Goal: Transaction & Acquisition: Purchase product/service

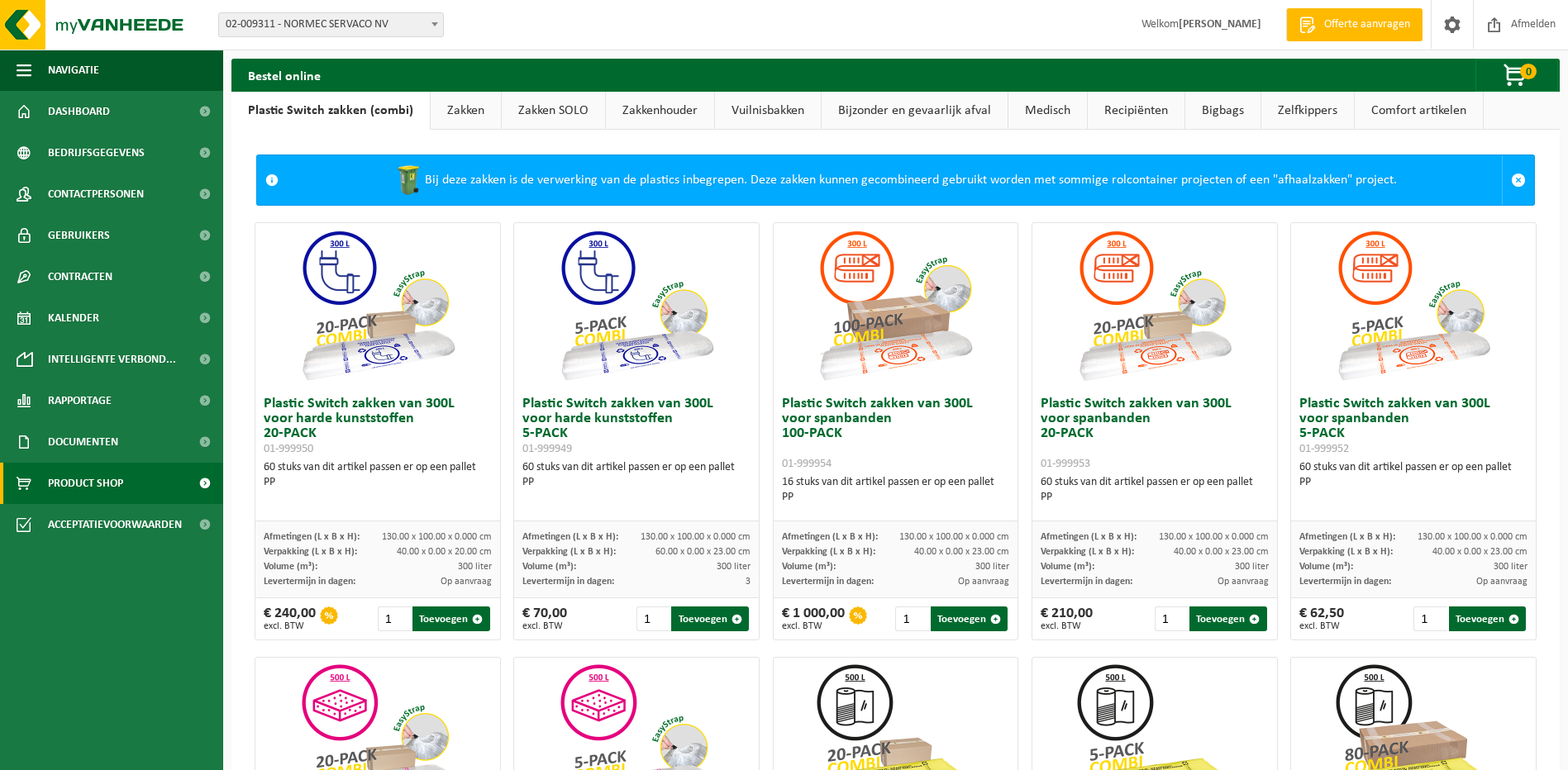
drag, startPoint x: 466, startPoint y: 115, endPoint x: 543, endPoint y: 218, distance: 128.6
click at [466, 115] on link "Zakken" at bounding box center [465, 110] width 71 height 38
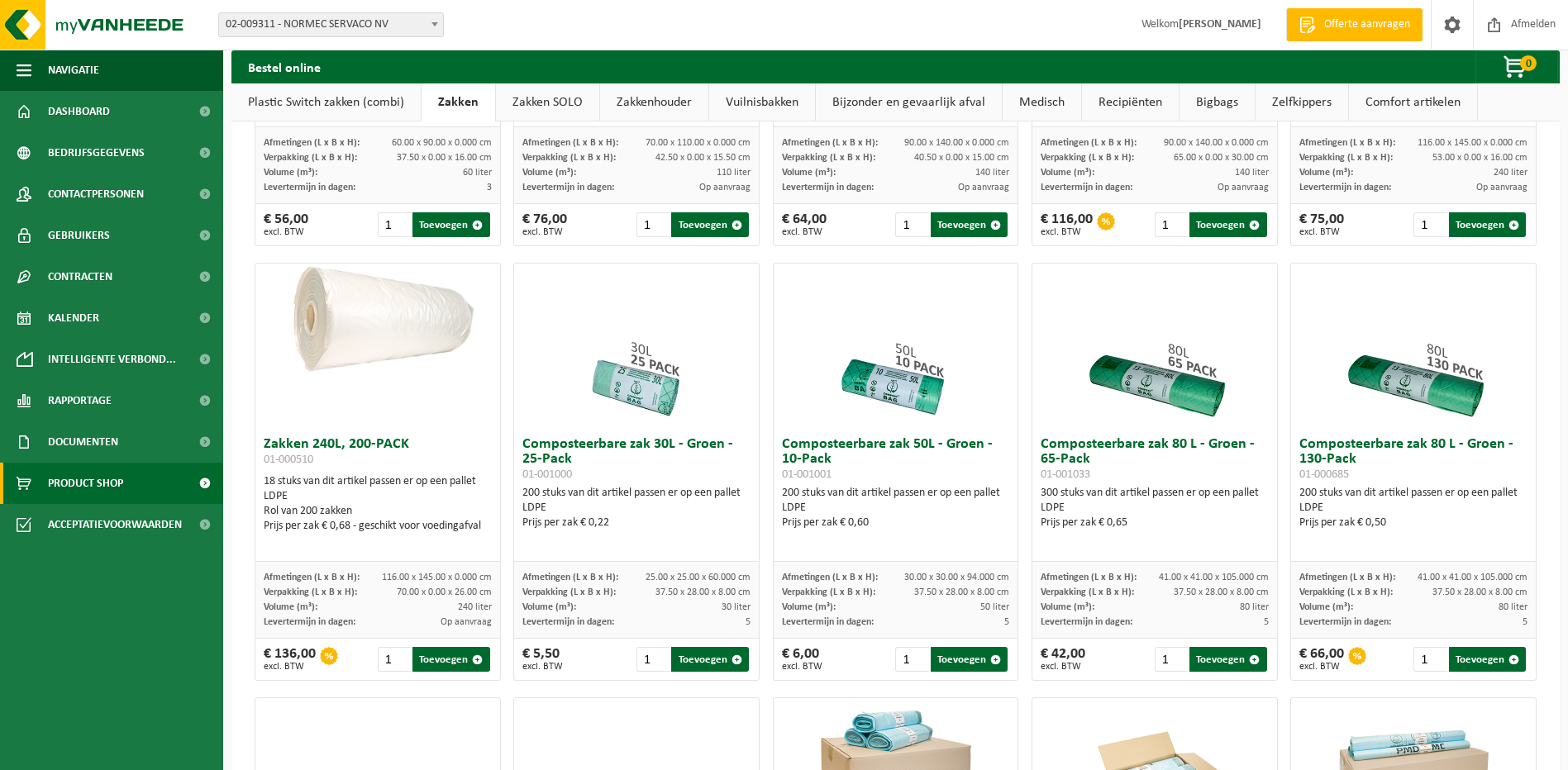
scroll to position [414, 0]
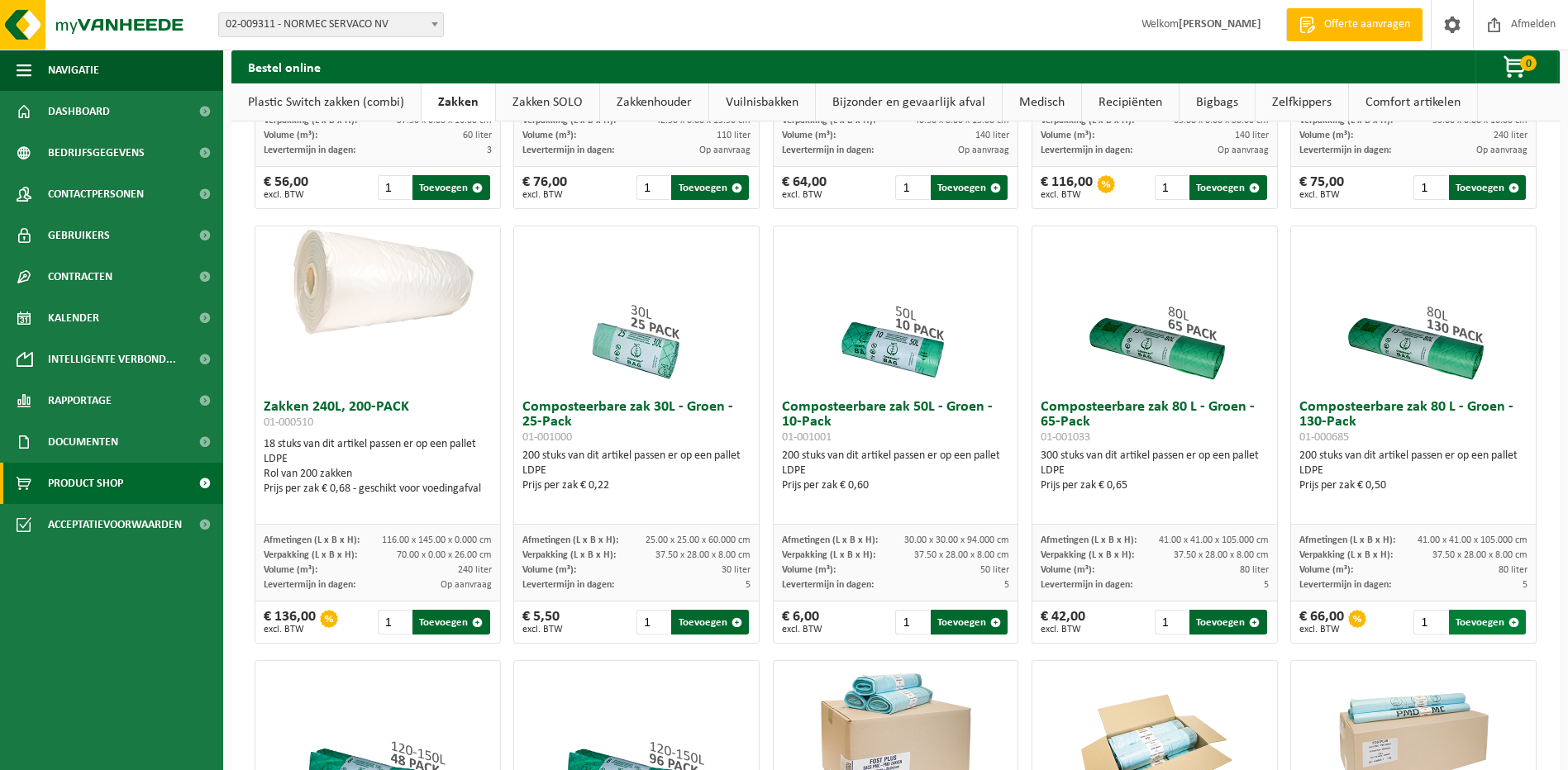
click at [1477, 635] on button "Toevoegen" at bounding box center [1487, 622] width 77 height 25
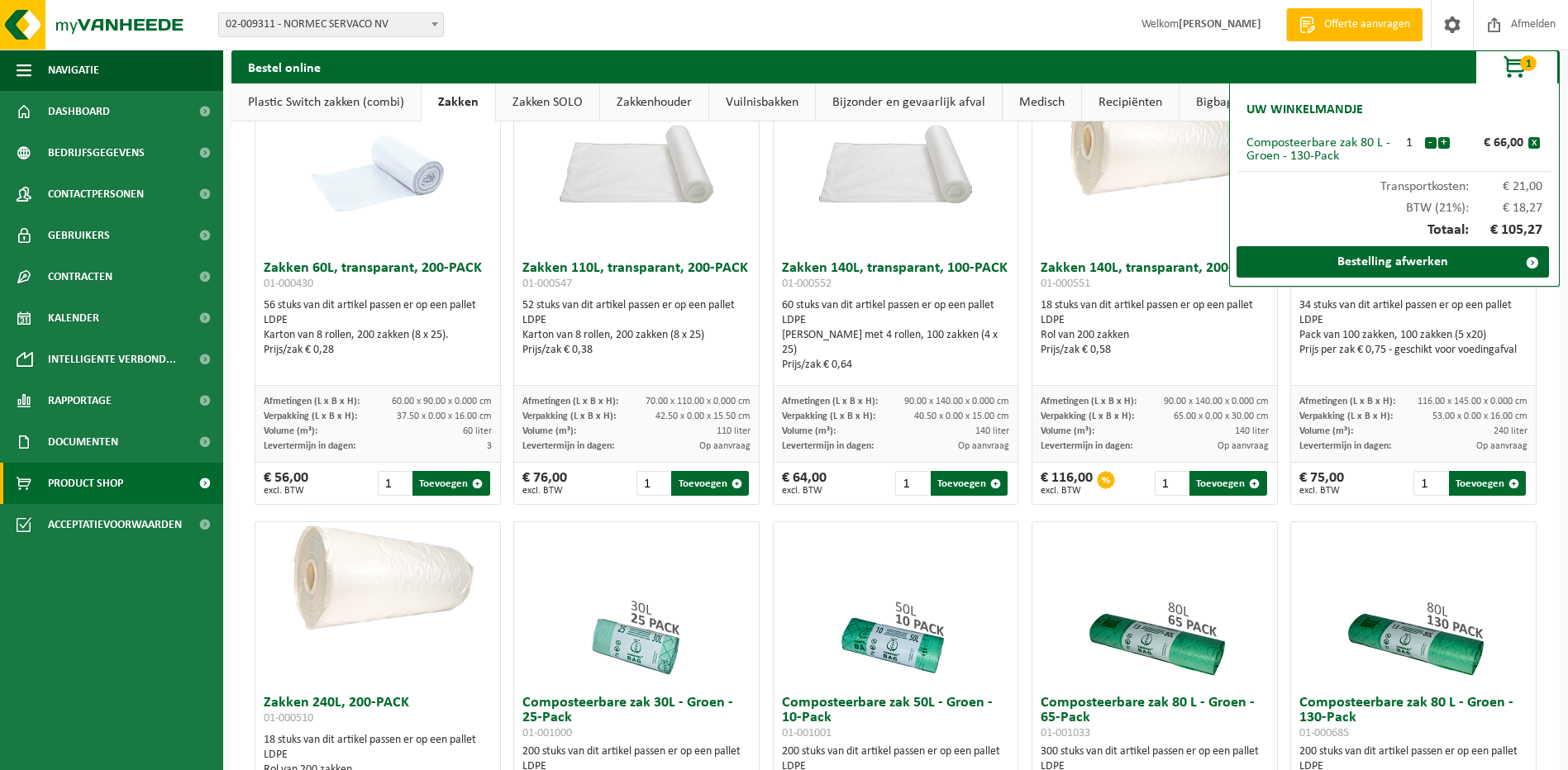
scroll to position [248, 0]
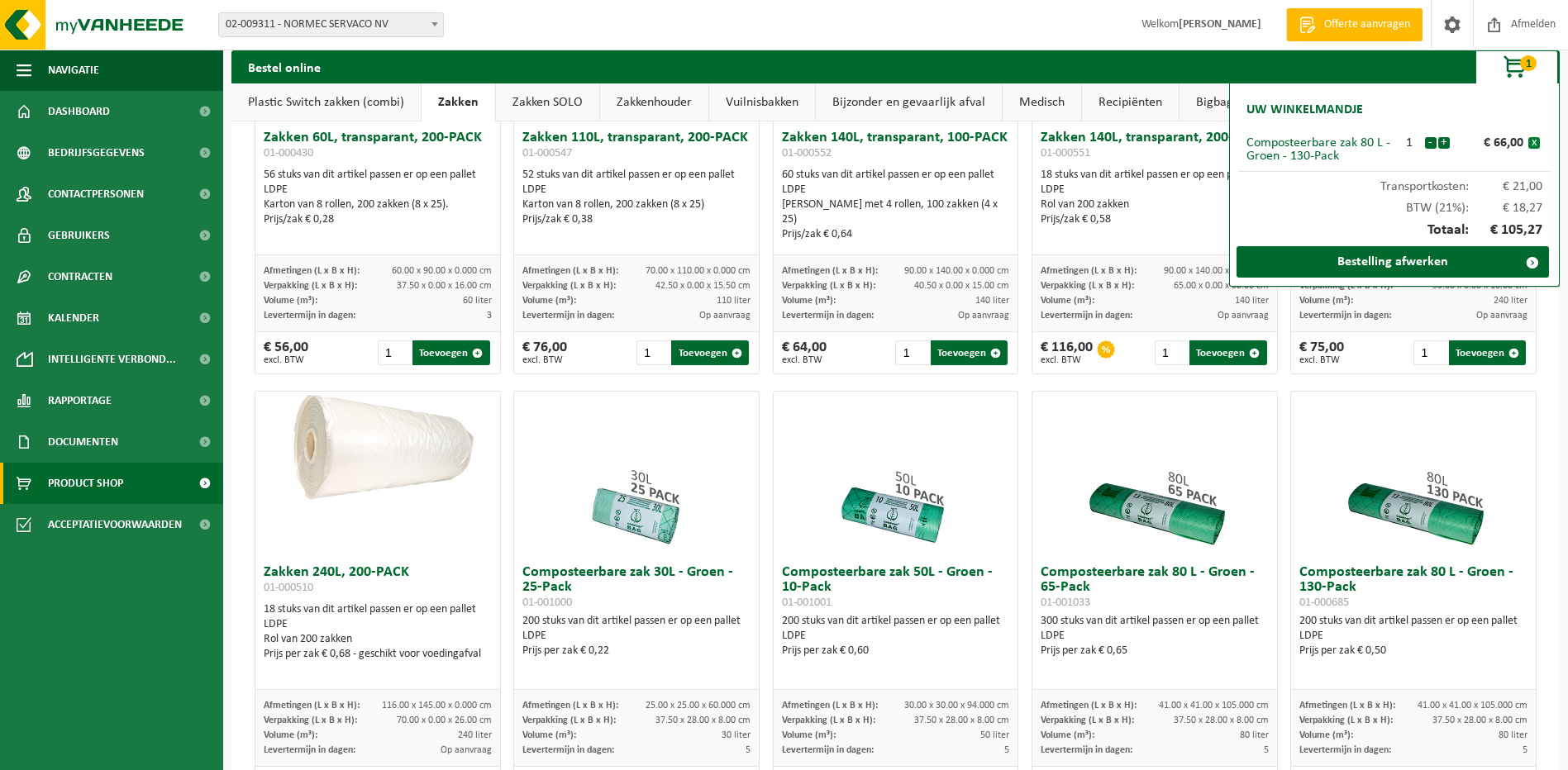
click at [1531, 140] on button "x" at bounding box center [1534, 143] width 12 height 12
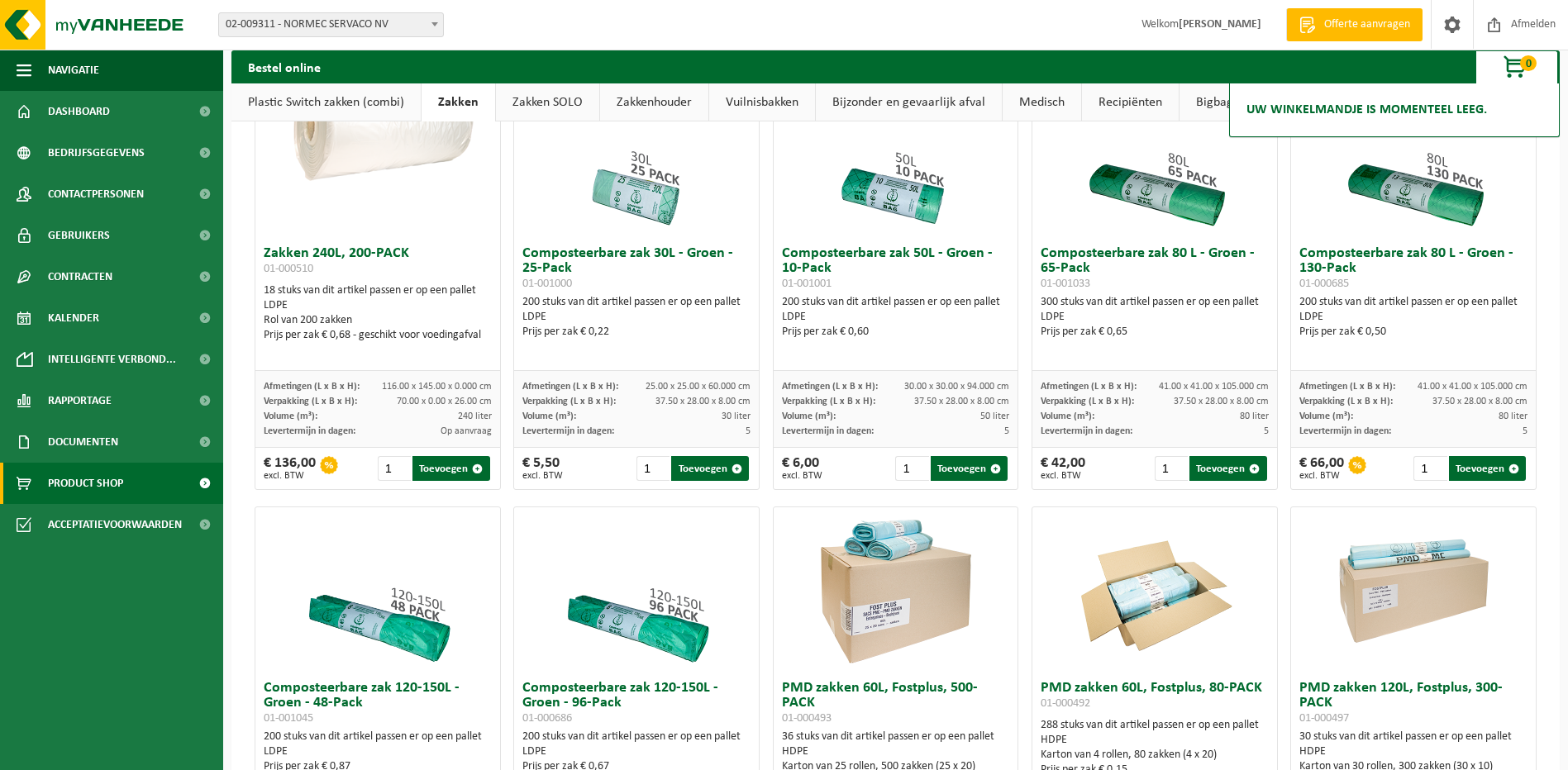
scroll to position [579, 0]
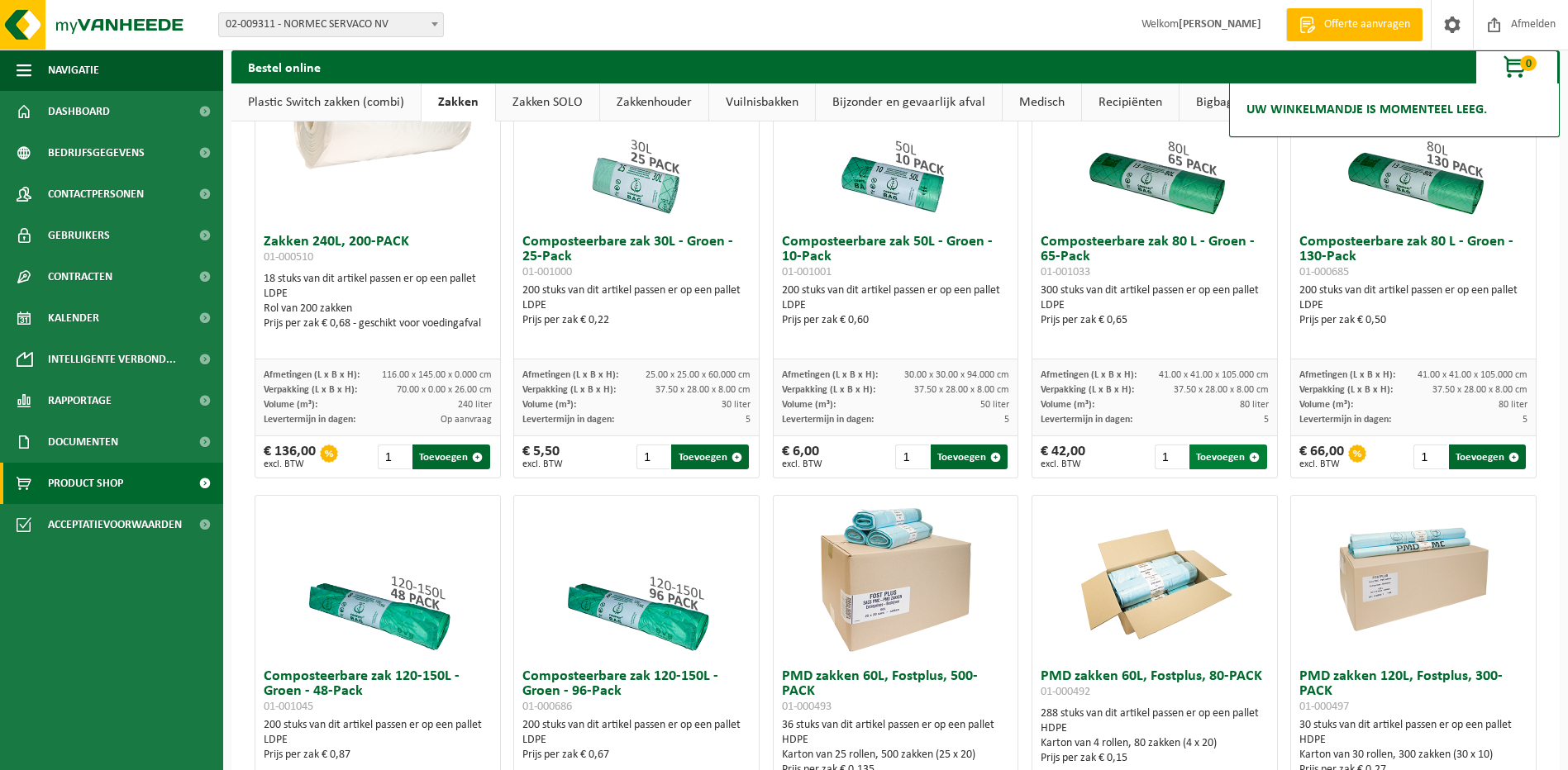
click at [1208, 468] on button "Toevoegen" at bounding box center [1227, 457] width 77 height 25
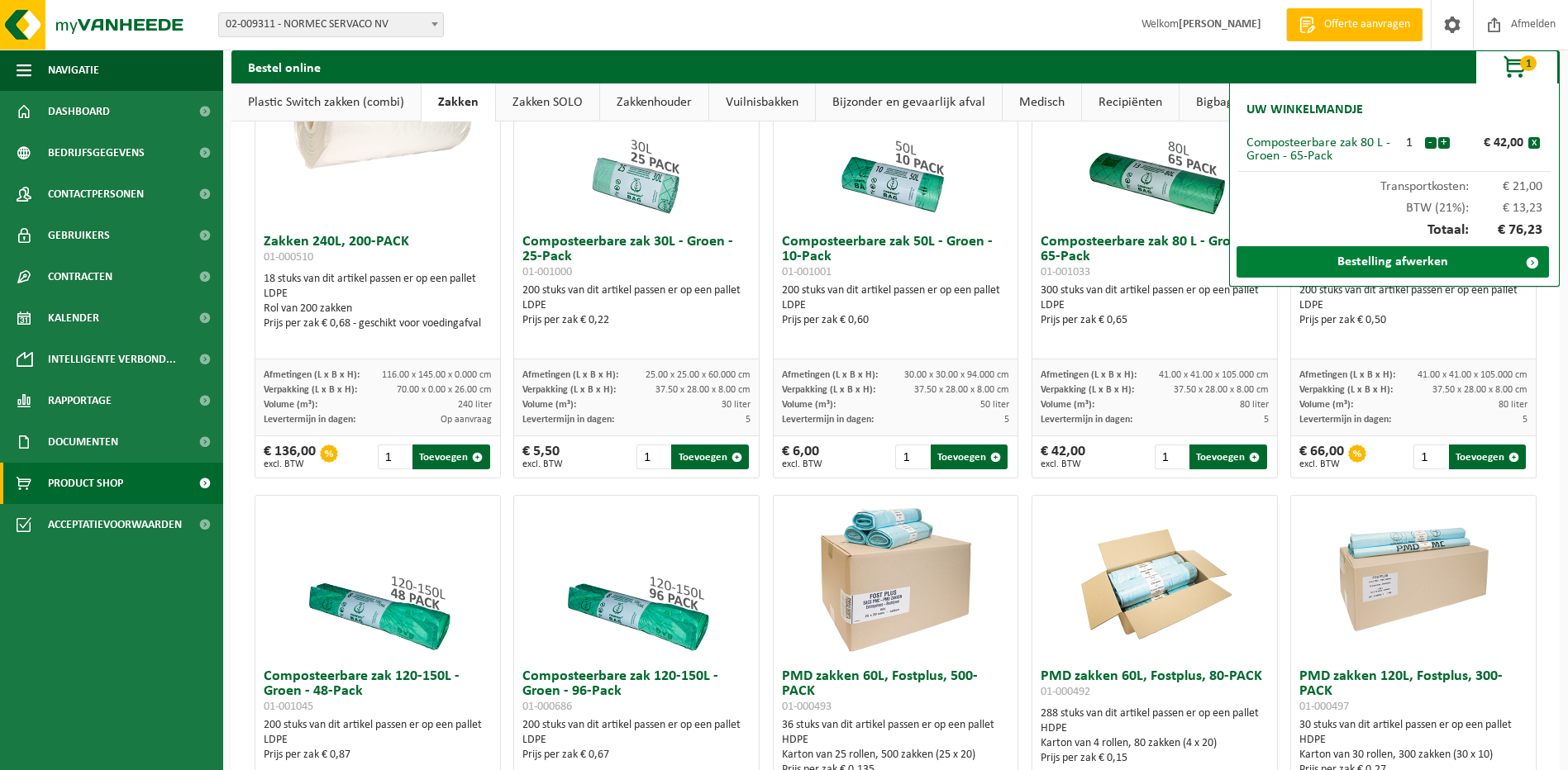
click at [1397, 260] on link "Bestelling afwerken" at bounding box center [1393, 262] width 312 height 32
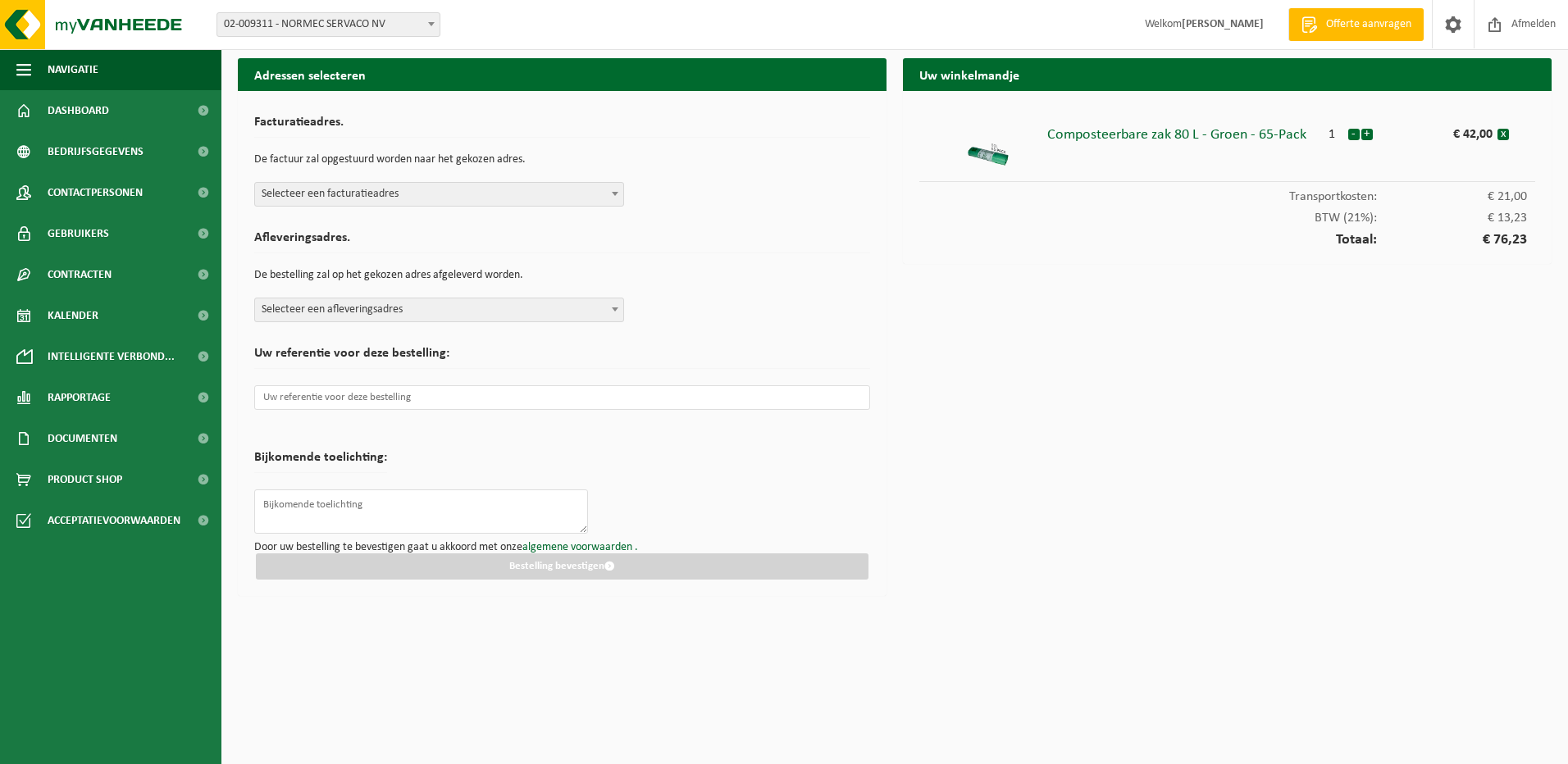
click at [594, 189] on span "Selecteer een facturatieadres" at bounding box center [439, 195] width 369 height 23
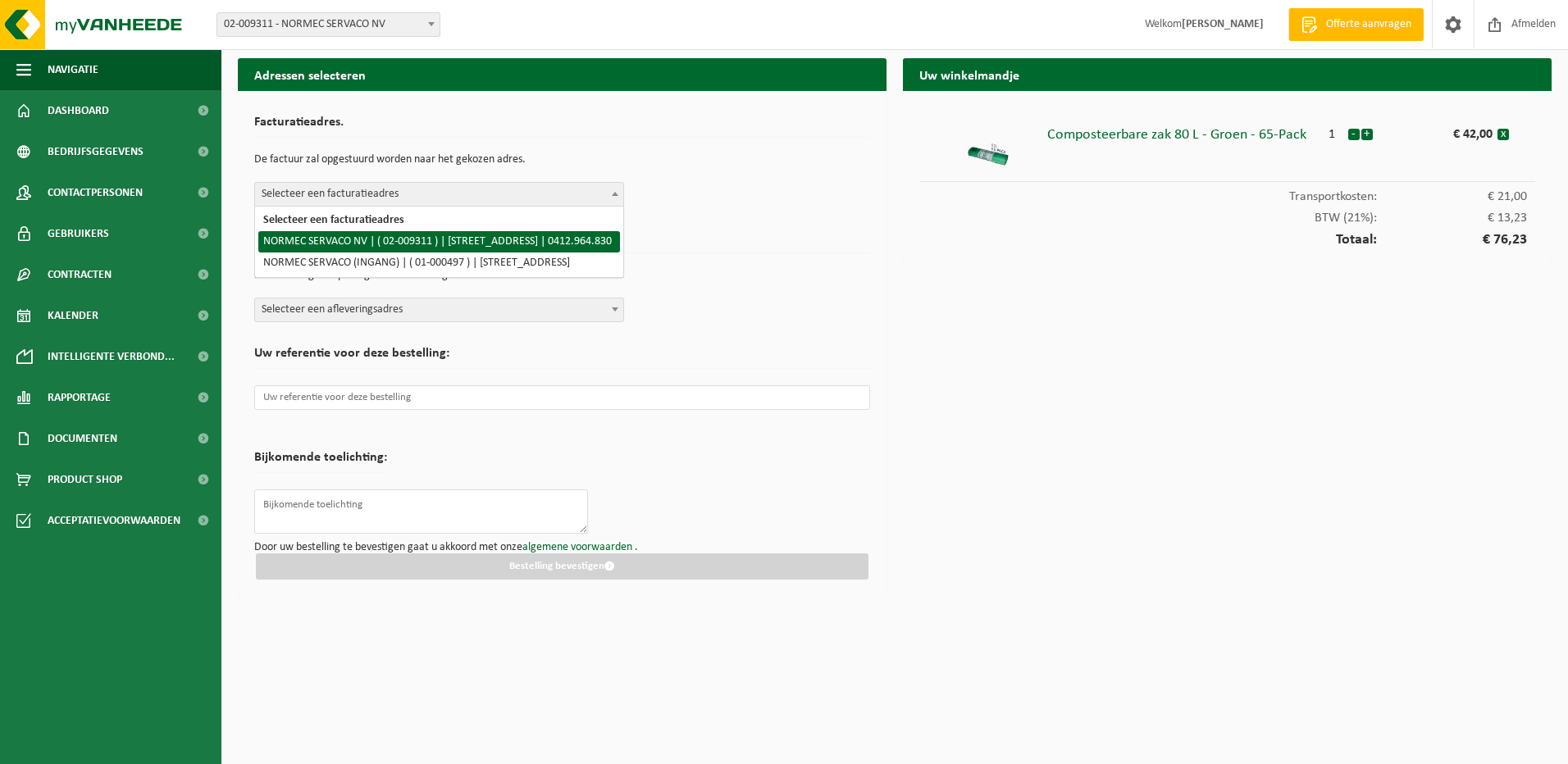
select select "1706"
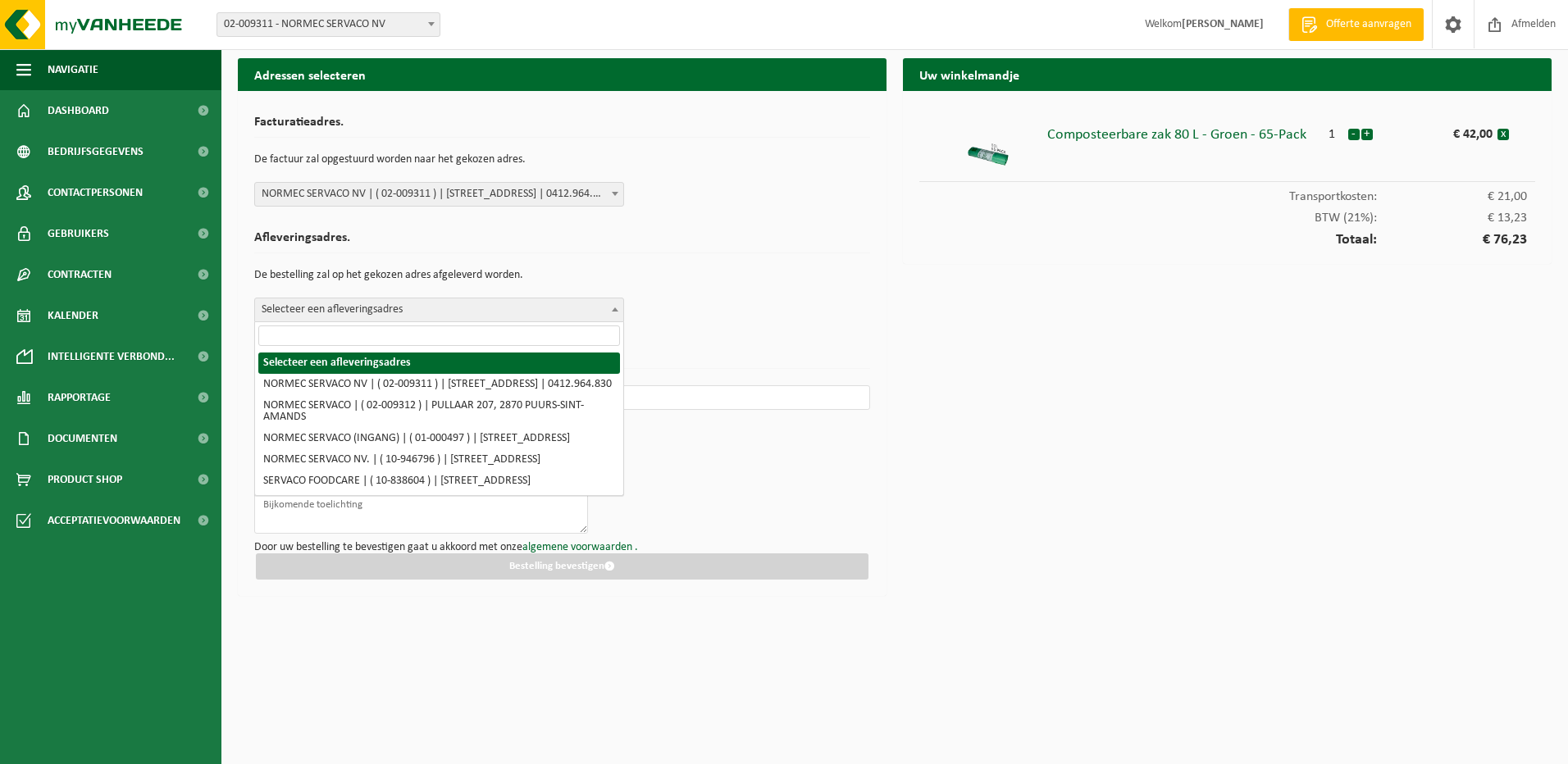
click at [589, 306] on span "Selecteer een afleveringsadres" at bounding box center [439, 310] width 369 height 23
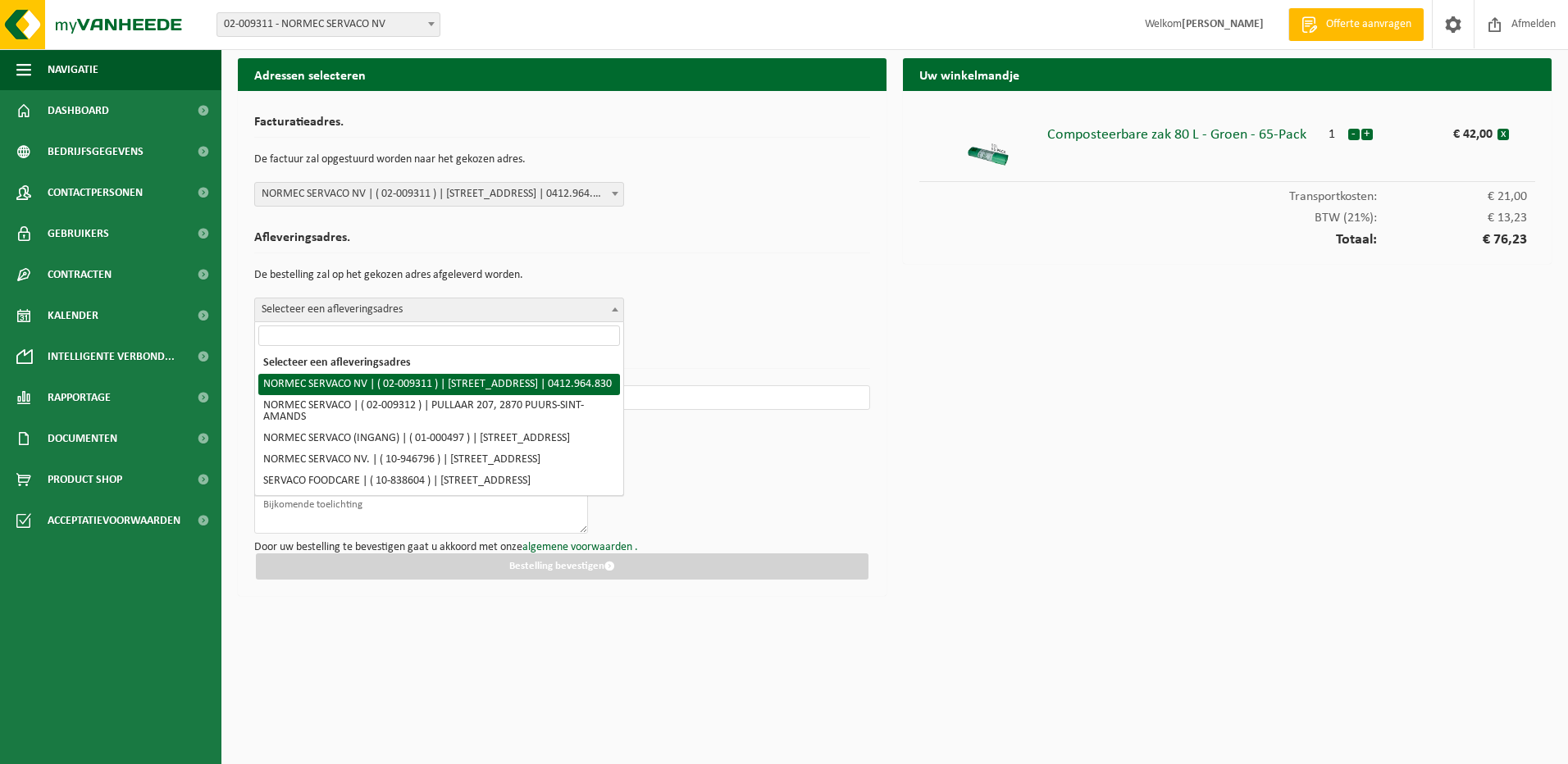
select select "1706"
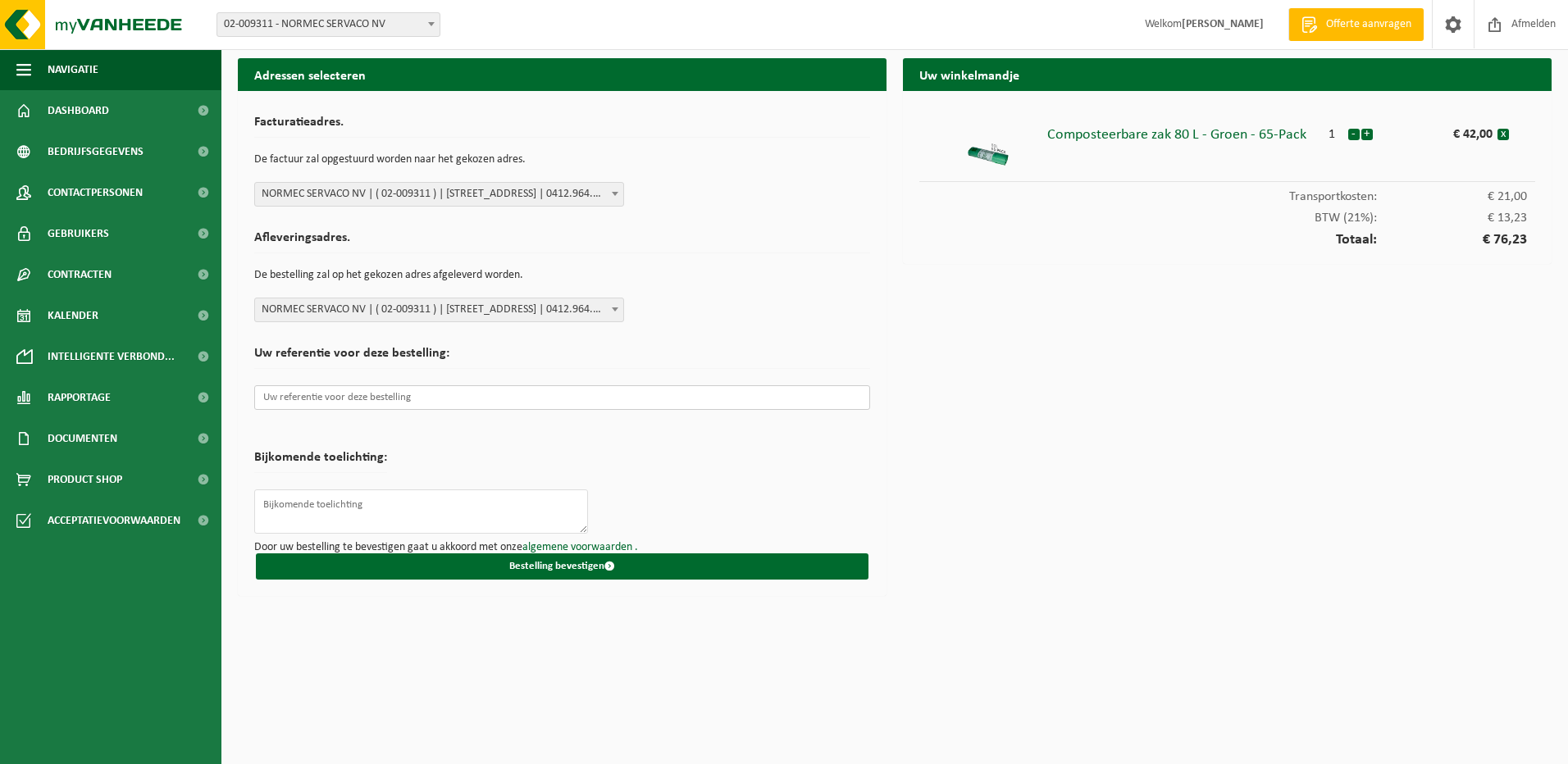
click at [440, 393] on input "text" at bounding box center [561, 398] width 616 height 25
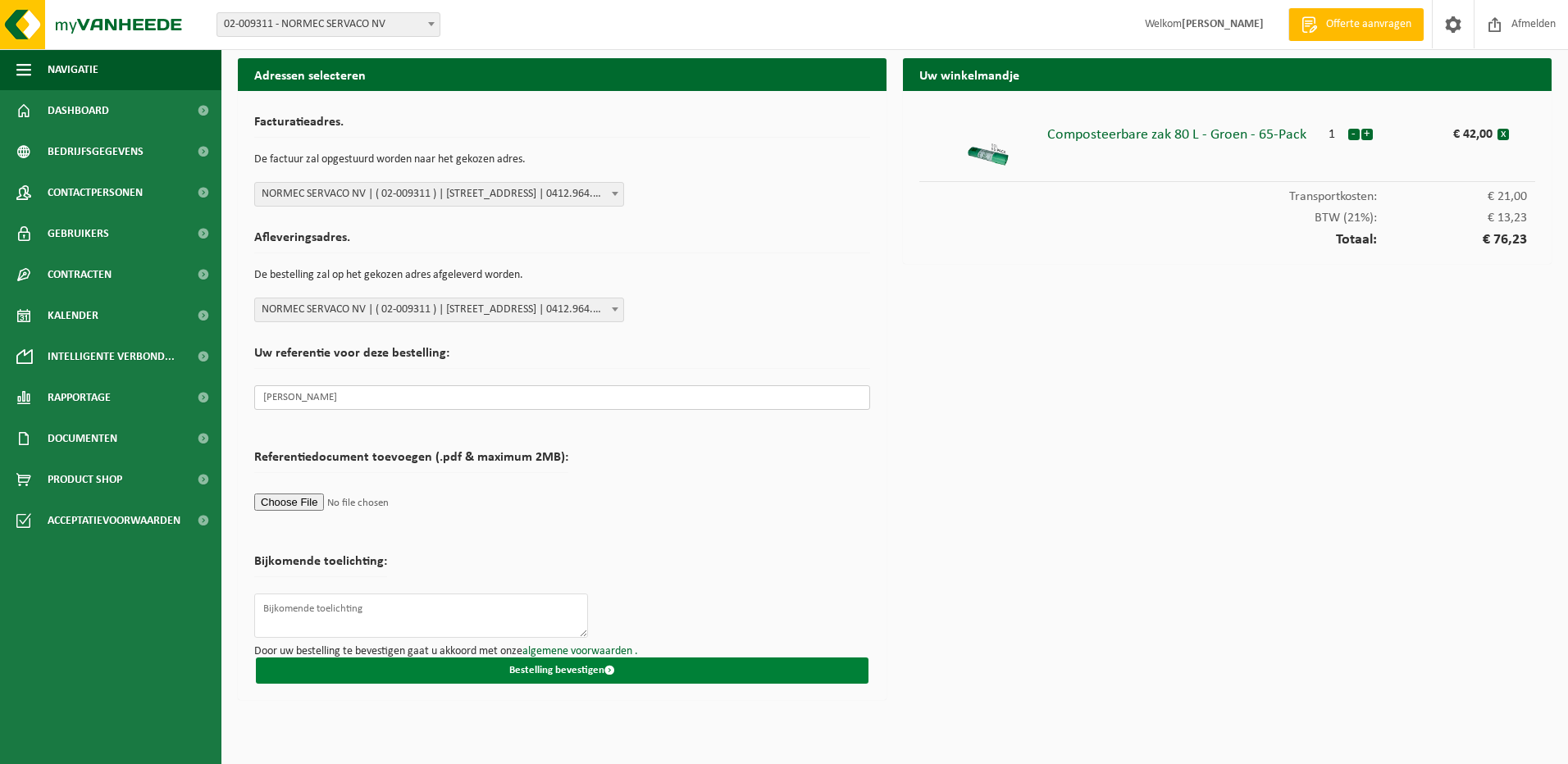
type input "Peter Dewaegemaker"
click at [559, 672] on button "Bestelling bevestigen" at bounding box center [561, 671] width 613 height 26
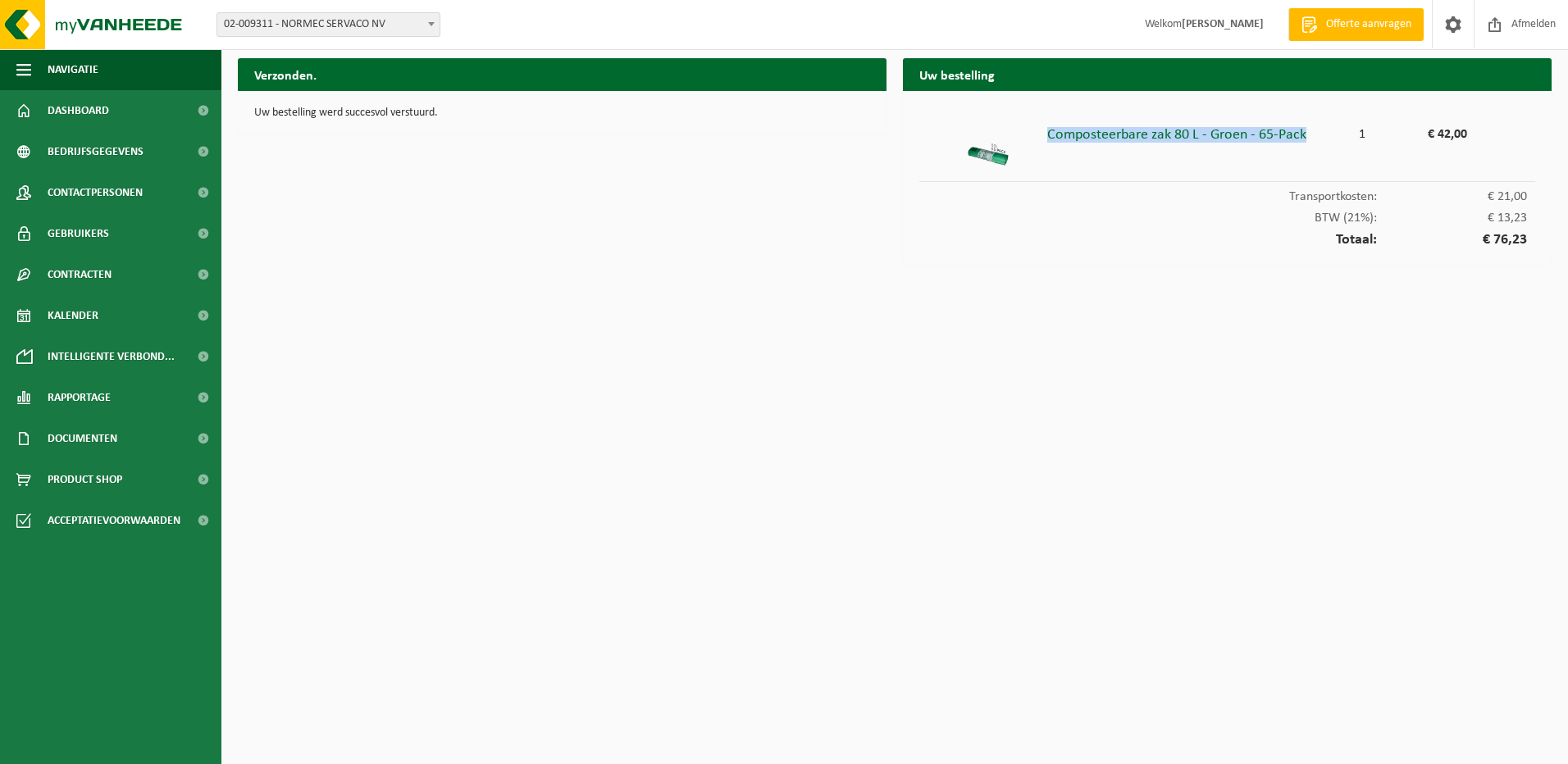
drag, startPoint x: 1306, startPoint y: 134, endPoint x: 1049, endPoint y: 126, distance: 257.1
click at [1049, 126] on div "Composteerbare zak 80 L - Groen - 65-Pack" at bounding box center [1198, 131] width 300 height 23
copy div "Composteerbare zak 80 L - Groen - 65-Pack"
click at [86, 488] on span "Product Shop" at bounding box center [85, 480] width 75 height 41
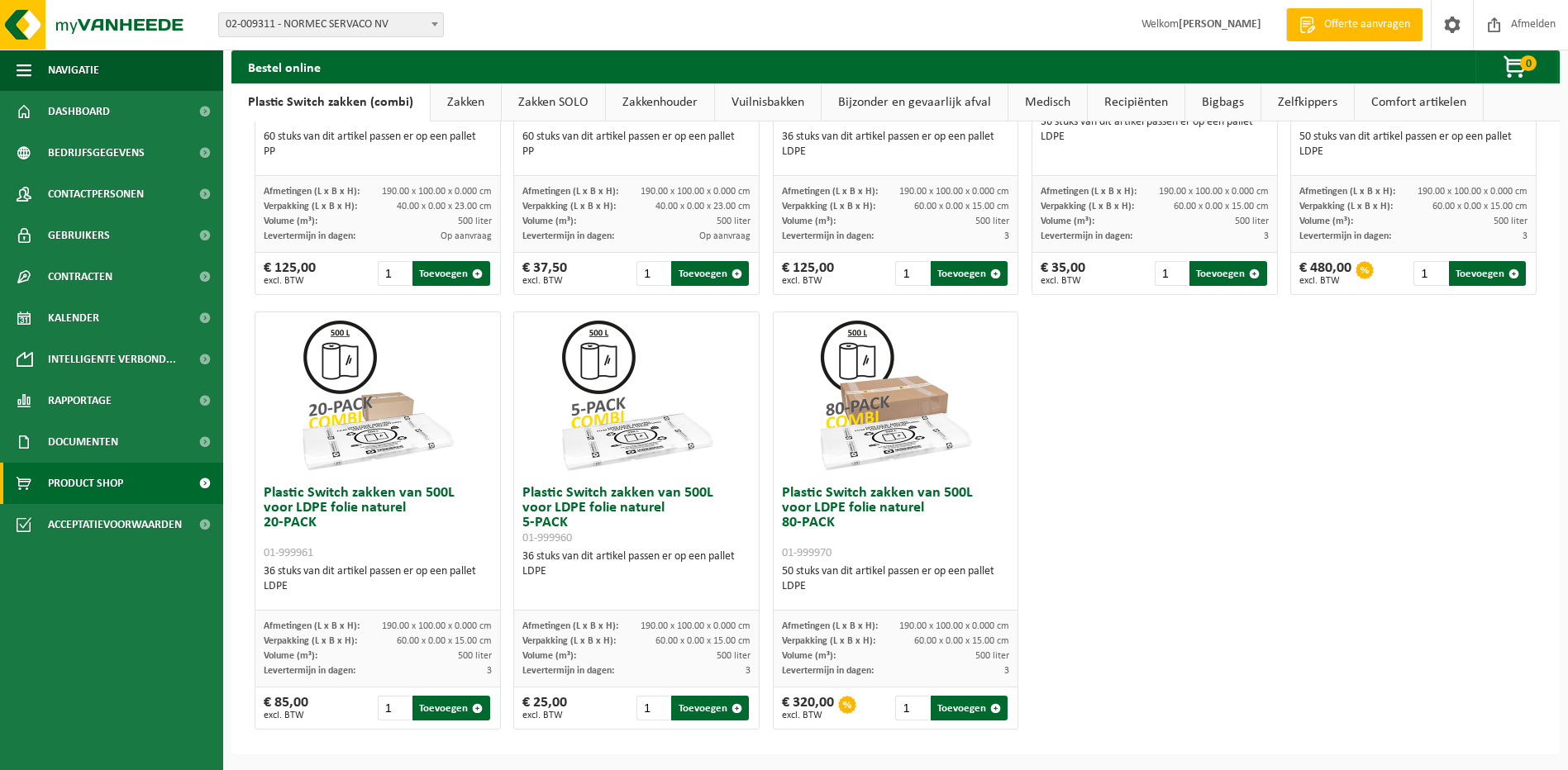
scroll to position [781, 0]
drag, startPoint x: 826, startPoint y: 522, endPoint x: 765, endPoint y: 494, distance: 67.1
click at [765, 494] on div "Plastic Switch zakken van 300L voor harde kunststoffen 20-PACK 01-999950 60 stu…" at bounding box center [895, 85] width 1295 height 1304
copy h3 "Plastic Switch zakken van 500L voor LDPE folie naturel 80-PACK"
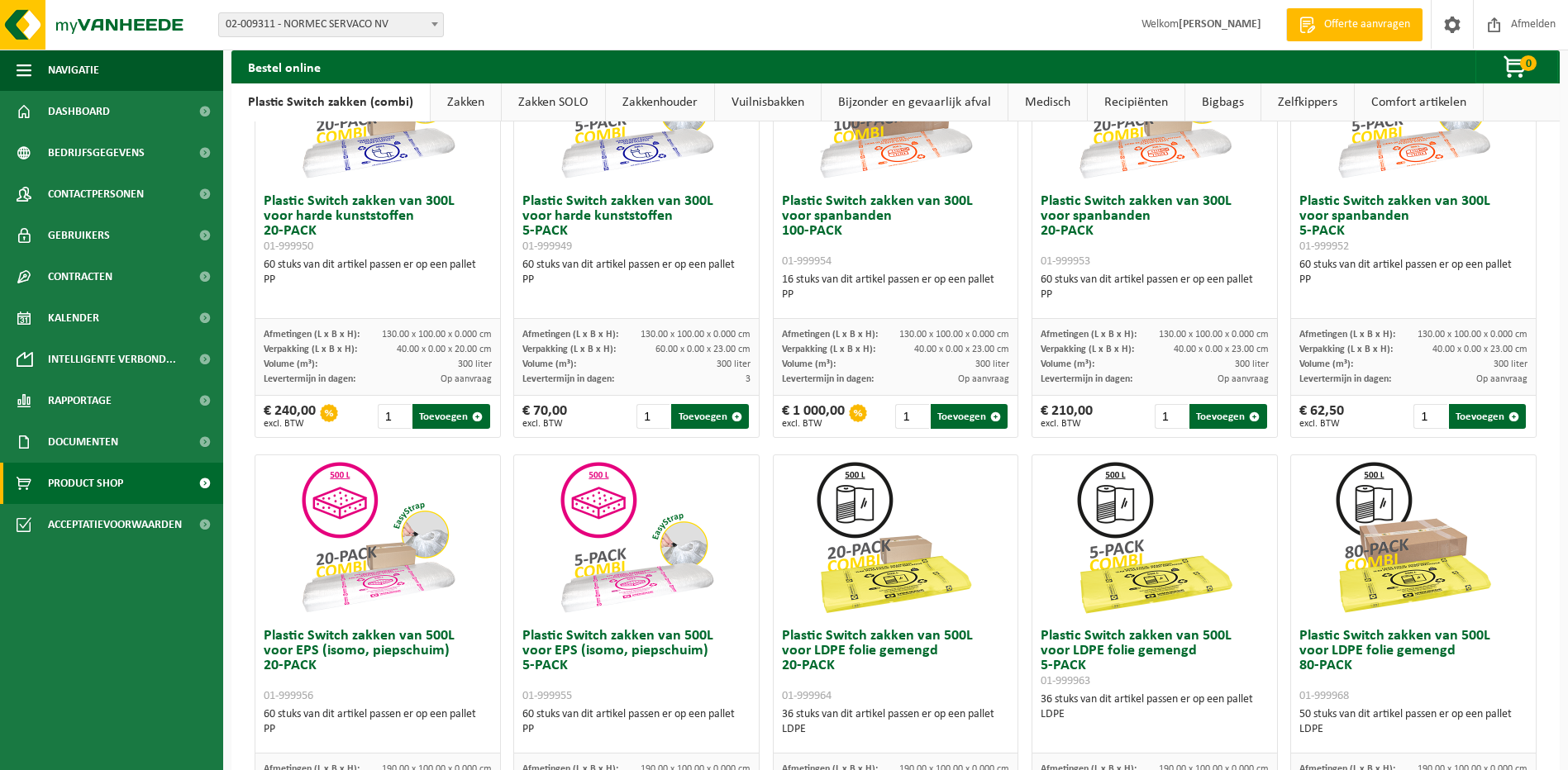
scroll to position [0, 0]
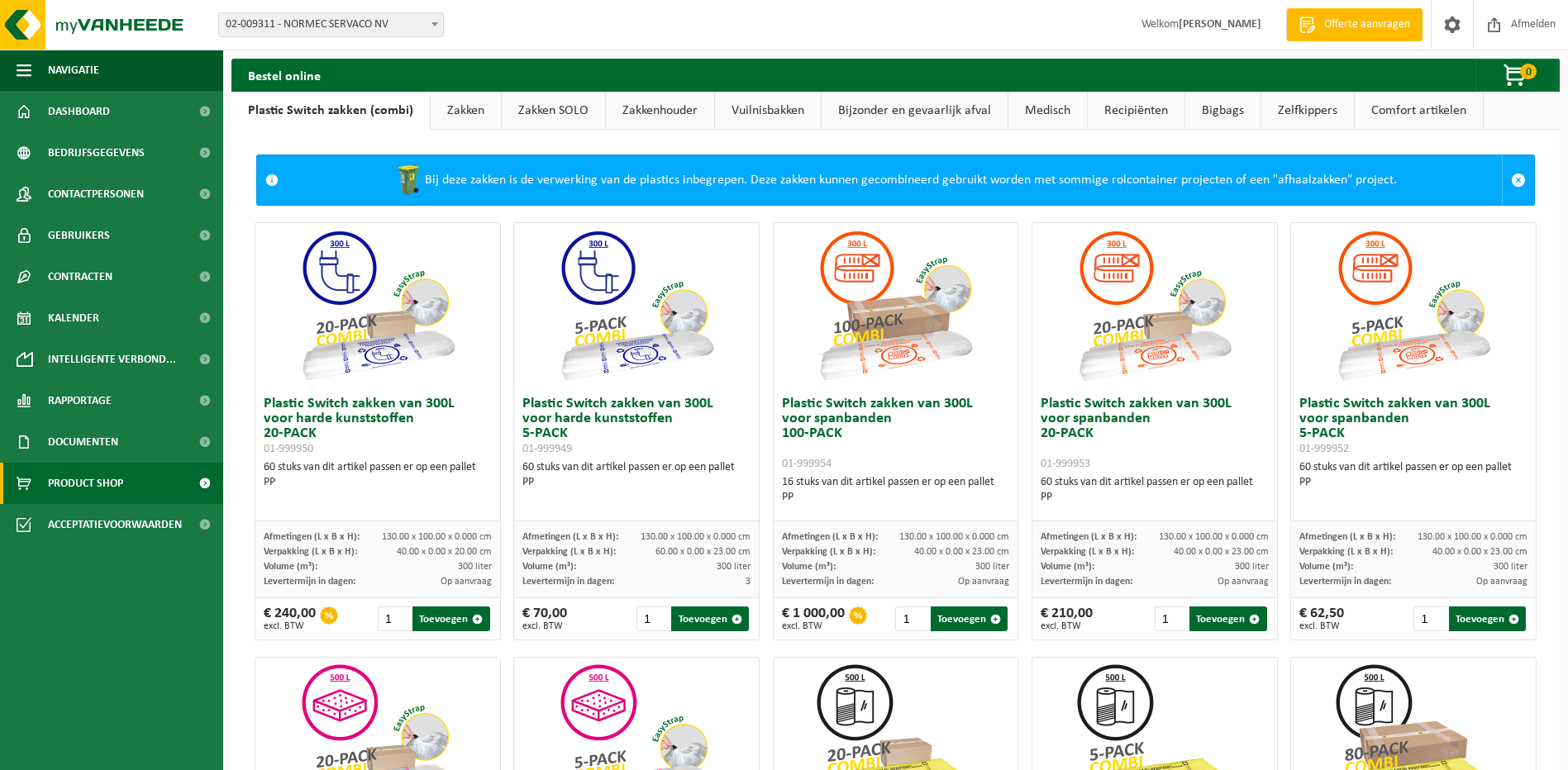
click at [478, 110] on link "Zakken" at bounding box center [465, 110] width 71 height 38
